Goal: Leave review/rating

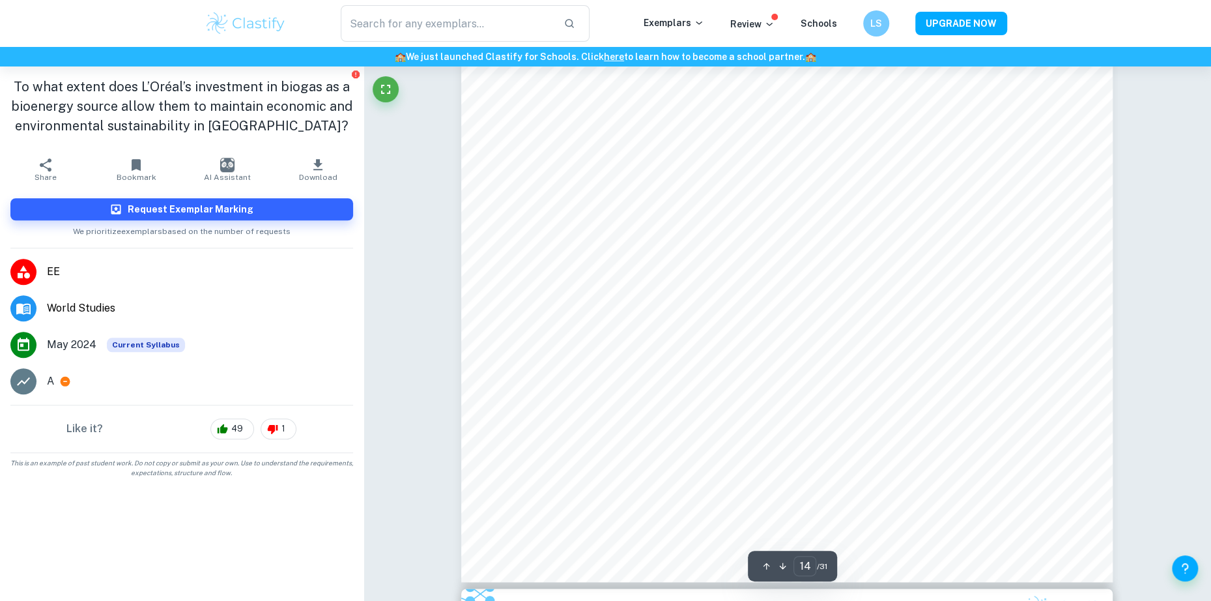
scroll to position [11697, 0]
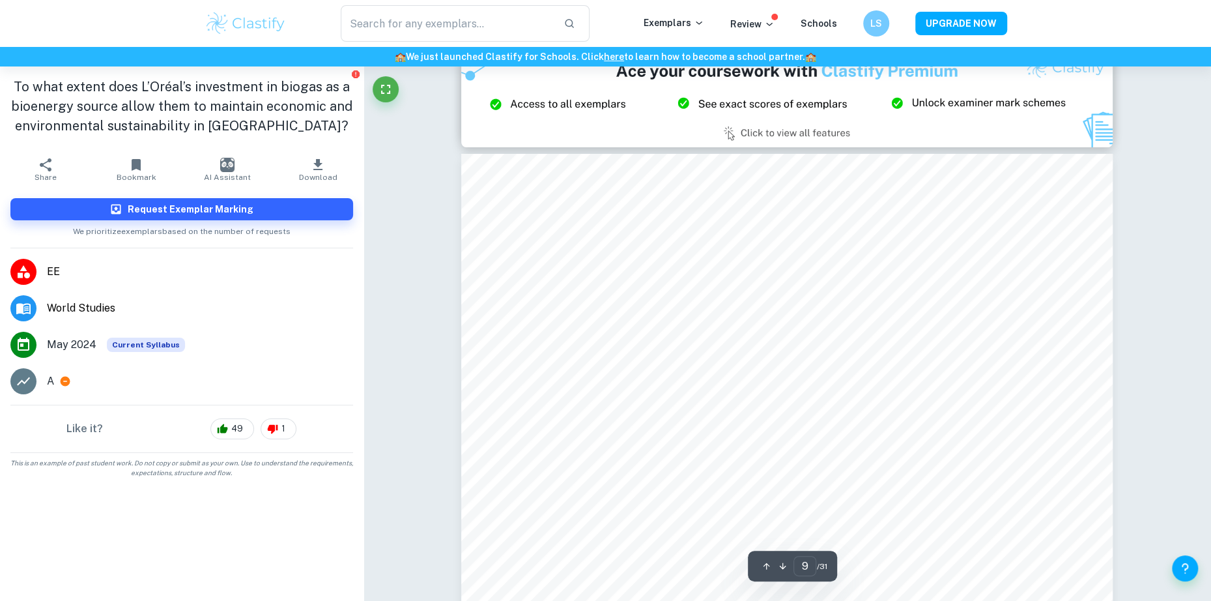
type input "8"
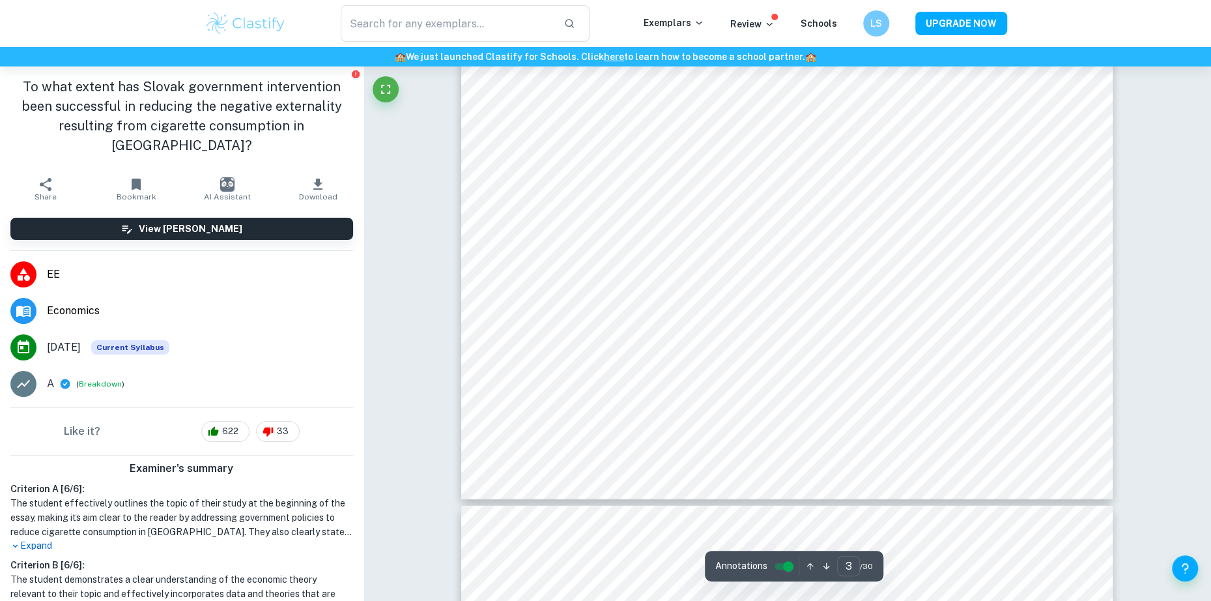
scroll to position [2333, 0]
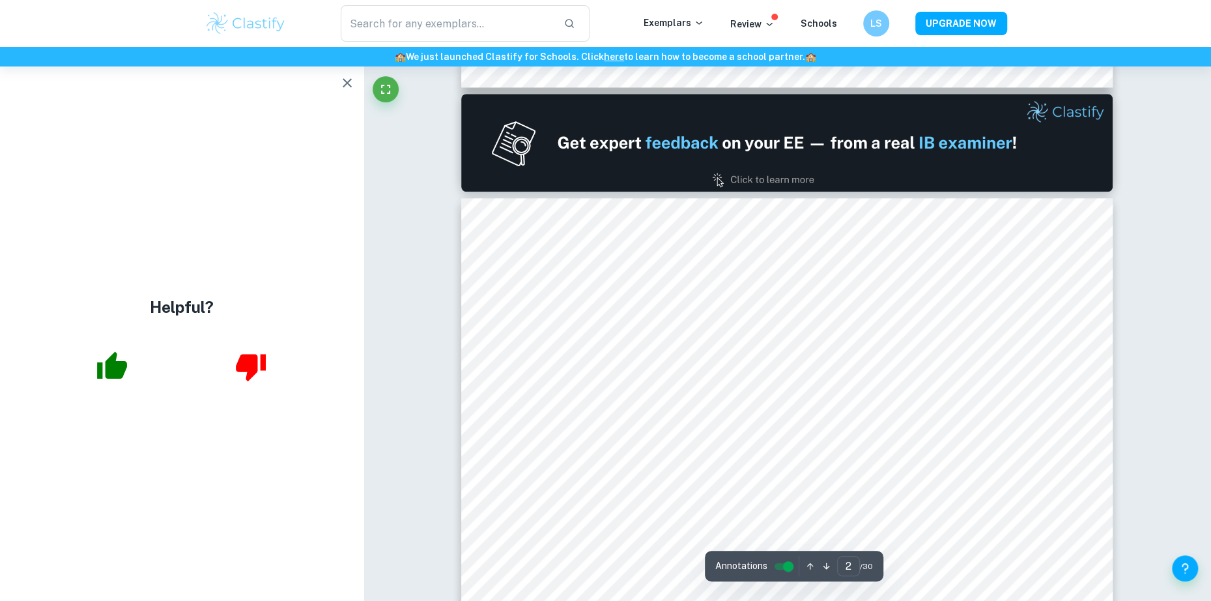
type input "1"
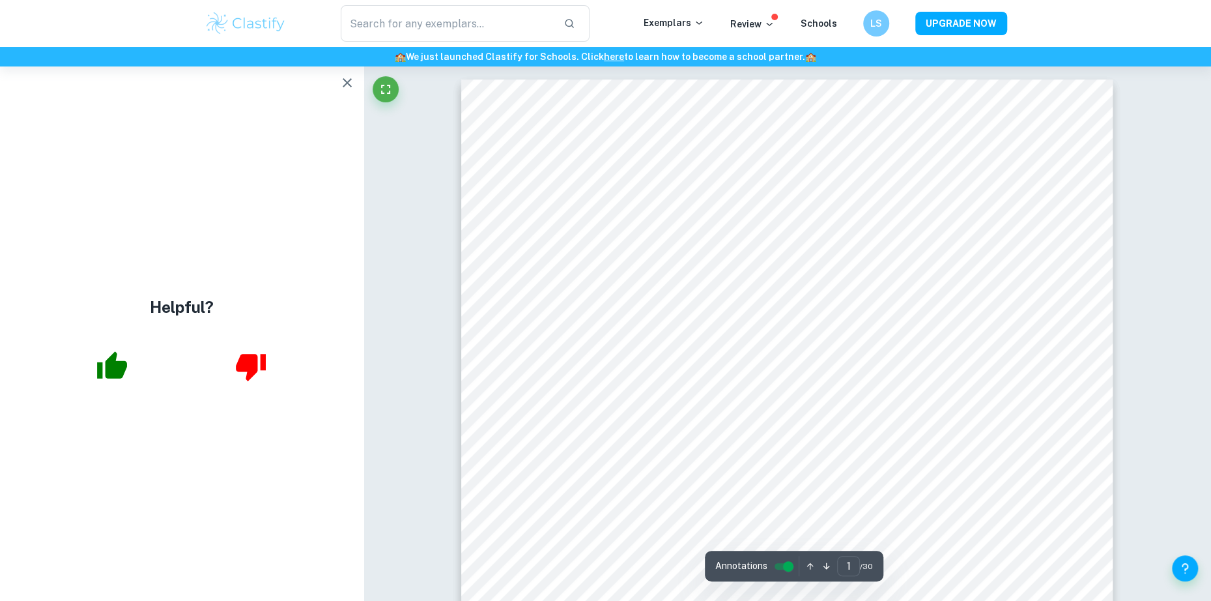
scroll to position [261, 0]
